Goal: Find specific page/section: Find specific page/section

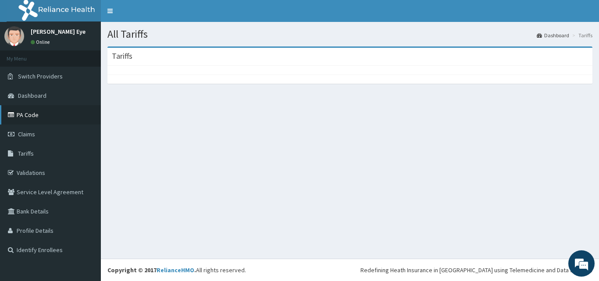
click at [28, 116] on link "PA Code" at bounding box center [50, 114] width 101 height 19
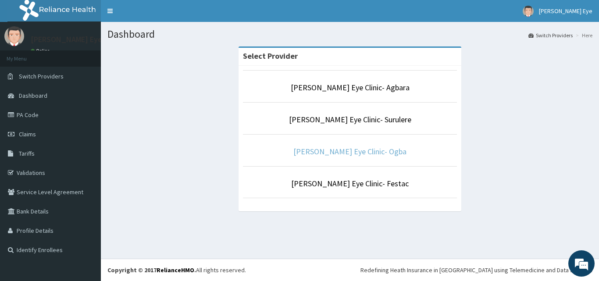
click at [381, 151] on link "Forst Eye Clinic- Ogba" at bounding box center [349, 151] width 113 height 10
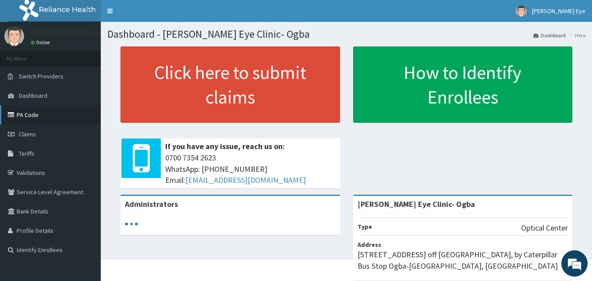
click at [33, 116] on link "PA Code" at bounding box center [50, 114] width 101 height 19
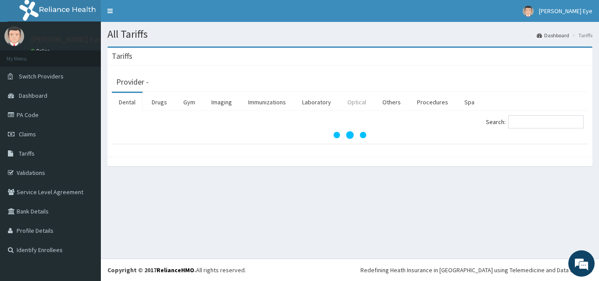
click at [354, 102] on link "Optical" at bounding box center [356, 102] width 33 height 18
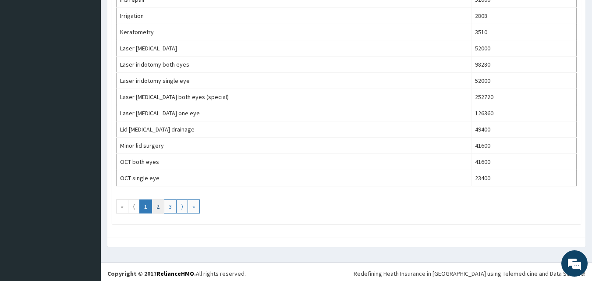
click at [156, 204] on link "2" at bounding box center [158, 206] width 13 height 14
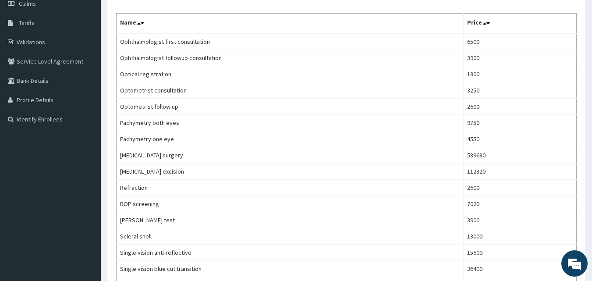
scroll to position [132, 0]
